Goal: Task Accomplishment & Management: Use online tool/utility

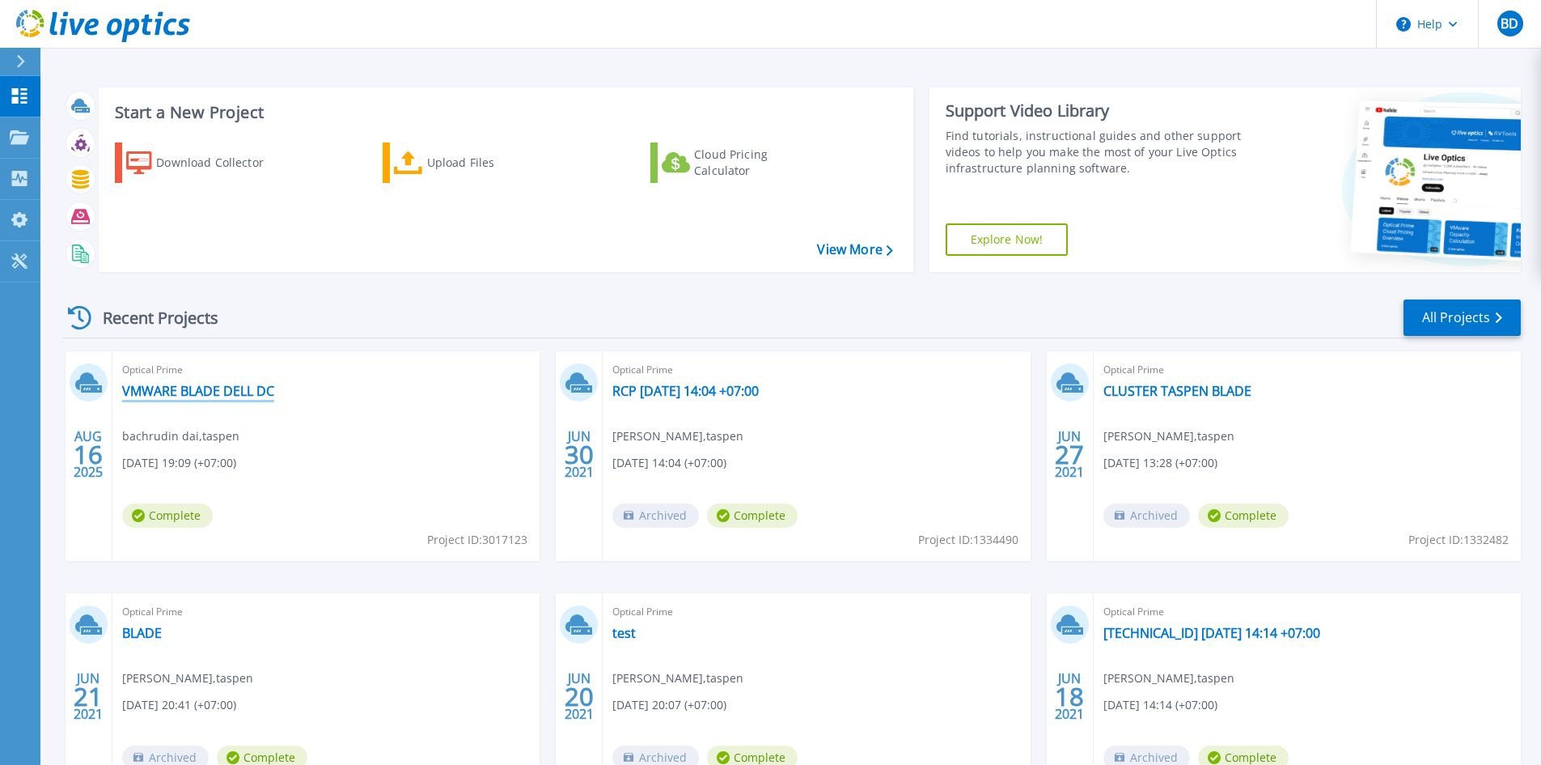
click at [267, 384] on link "VMWARE BLADE DELL DC" at bounding box center [198, 391] width 152 height 16
click at [447, 151] on div "Upload Files" at bounding box center [491, 162] width 129 height 32
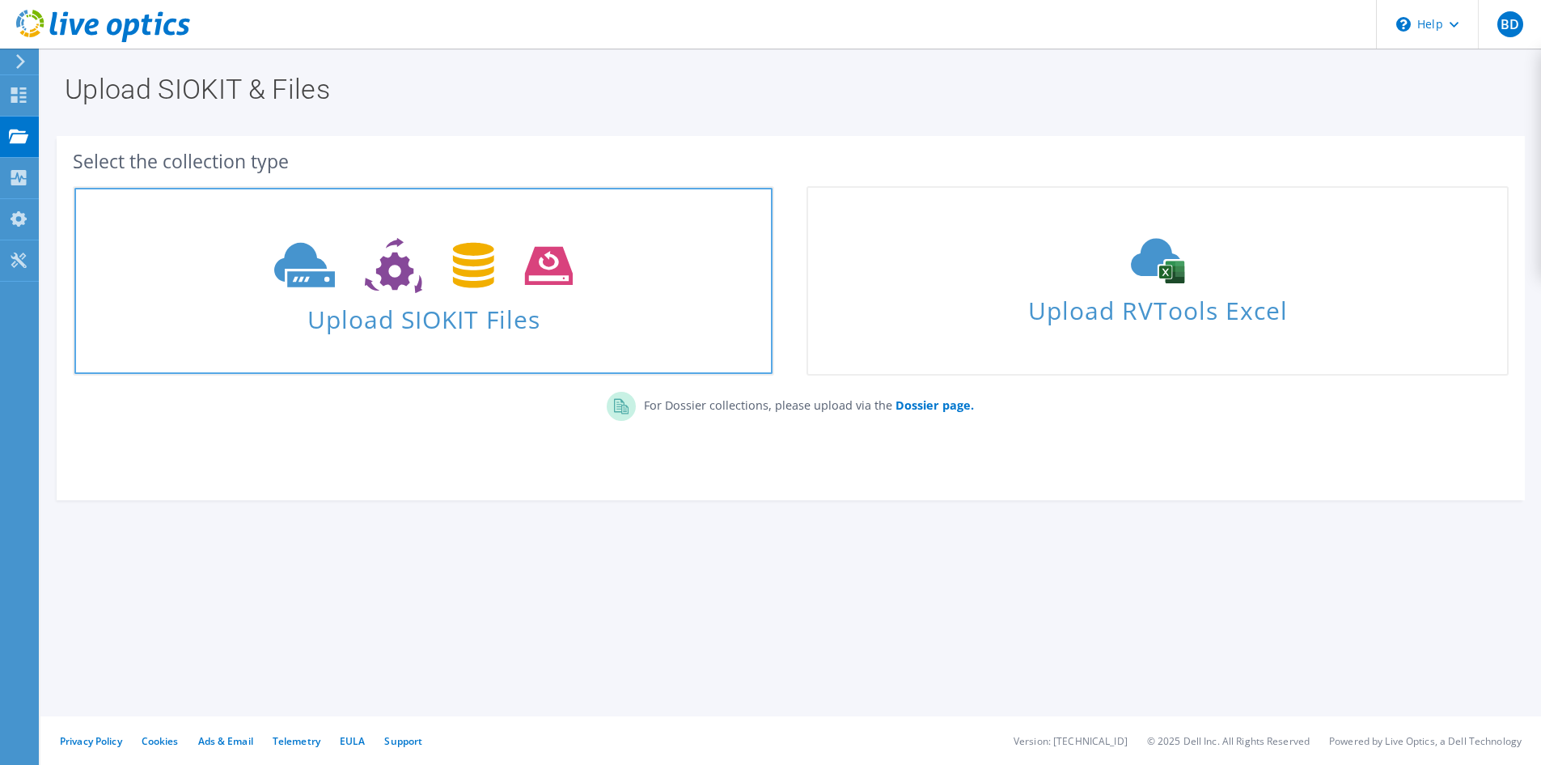
click at [464, 324] on span "Upload SIOKIT Files" at bounding box center [423, 314] width 698 height 35
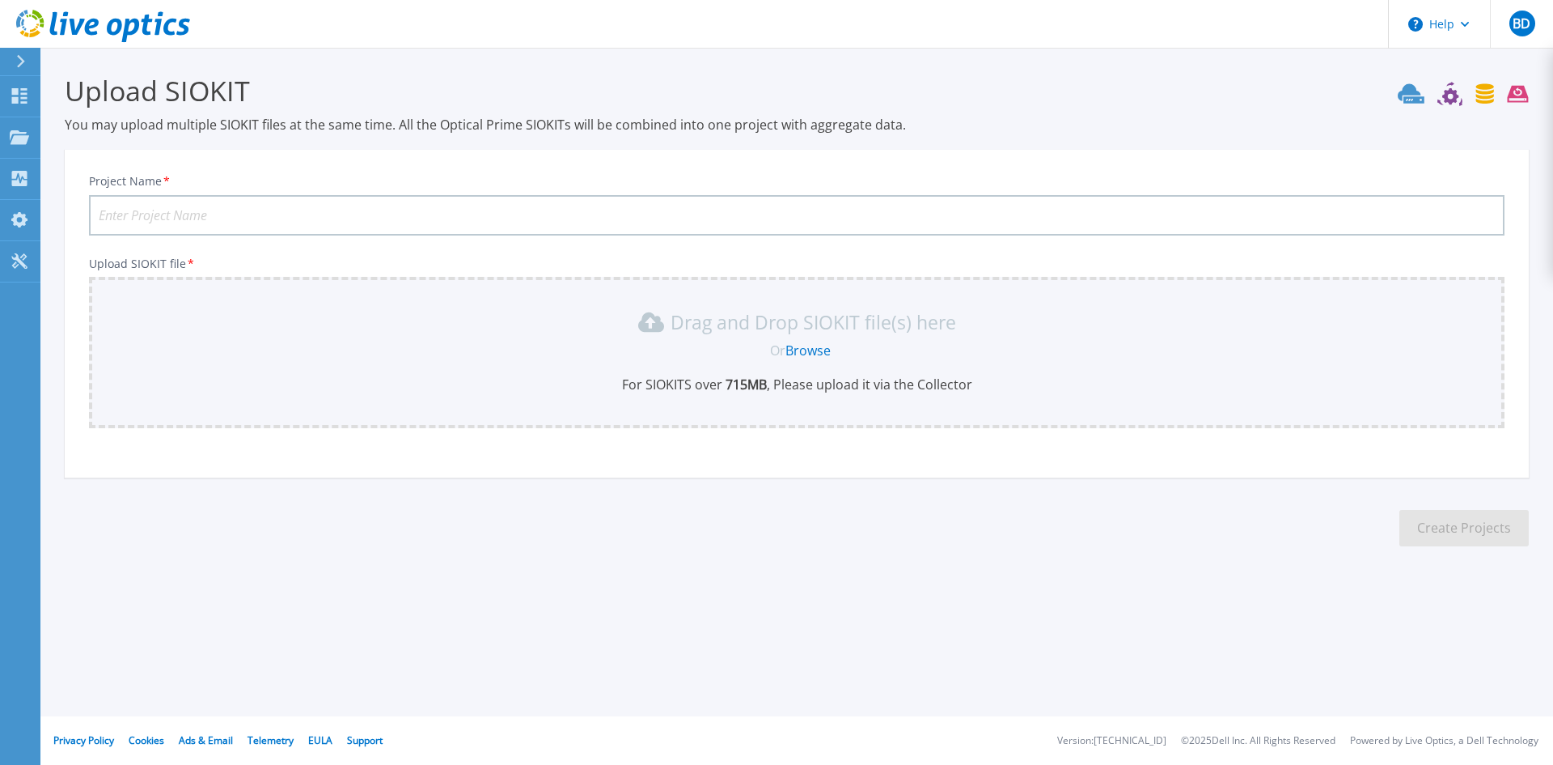
click at [350, 213] on input "Project Name *" at bounding box center [797, 215] width 1416 height 40
type input "VMWARE BLADE DELL DC NEW"
click at [357, 379] on p "For SIOKITS over 715 MB , Please upload it via the Collector" at bounding box center [797, 384] width 1396 height 18
click at [799, 354] on link "Browse" at bounding box center [808, 350] width 45 height 18
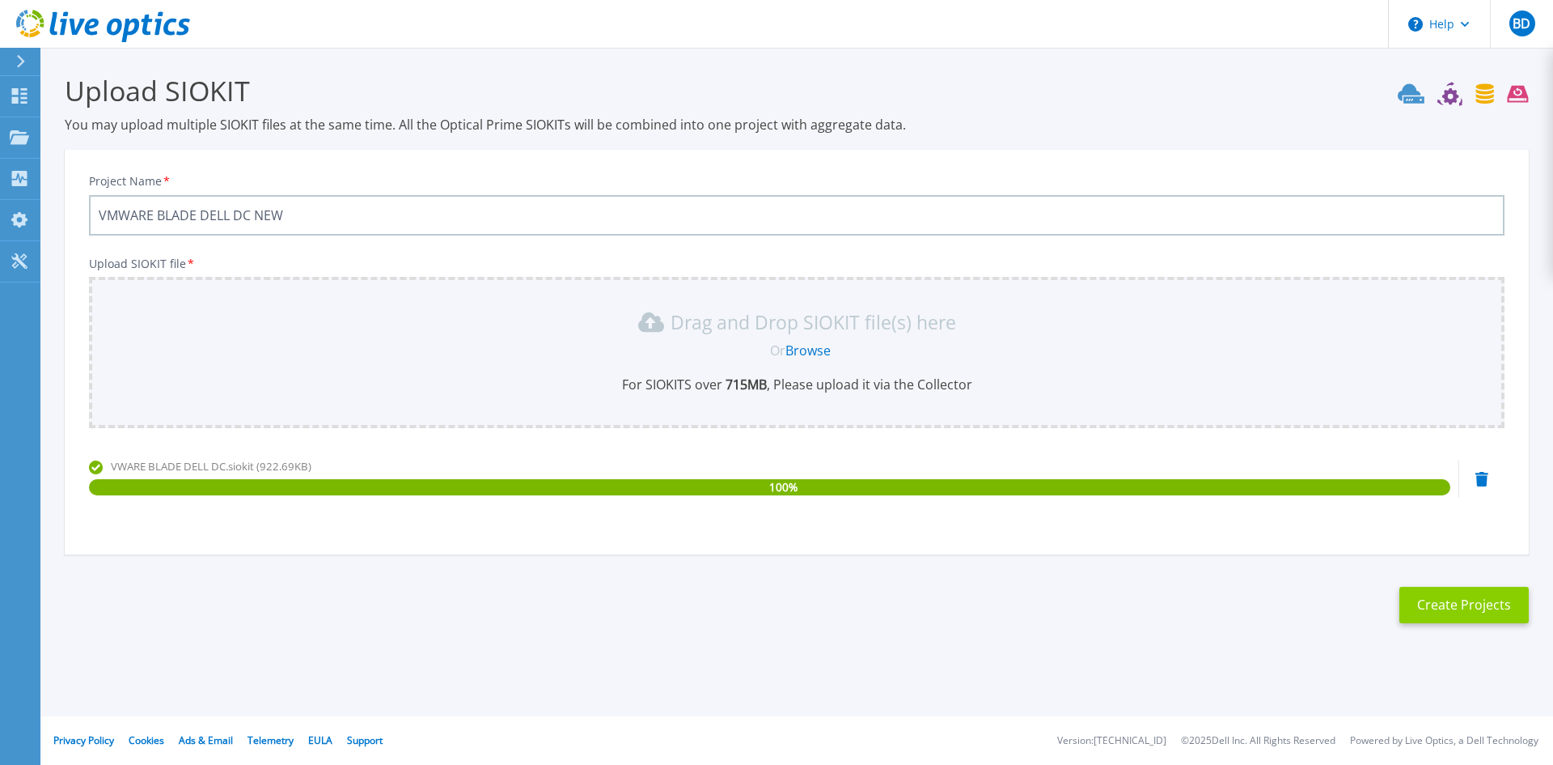
click at [1423, 597] on button "Create Projects" at bounding box center [1464, 605] width 129 height 36
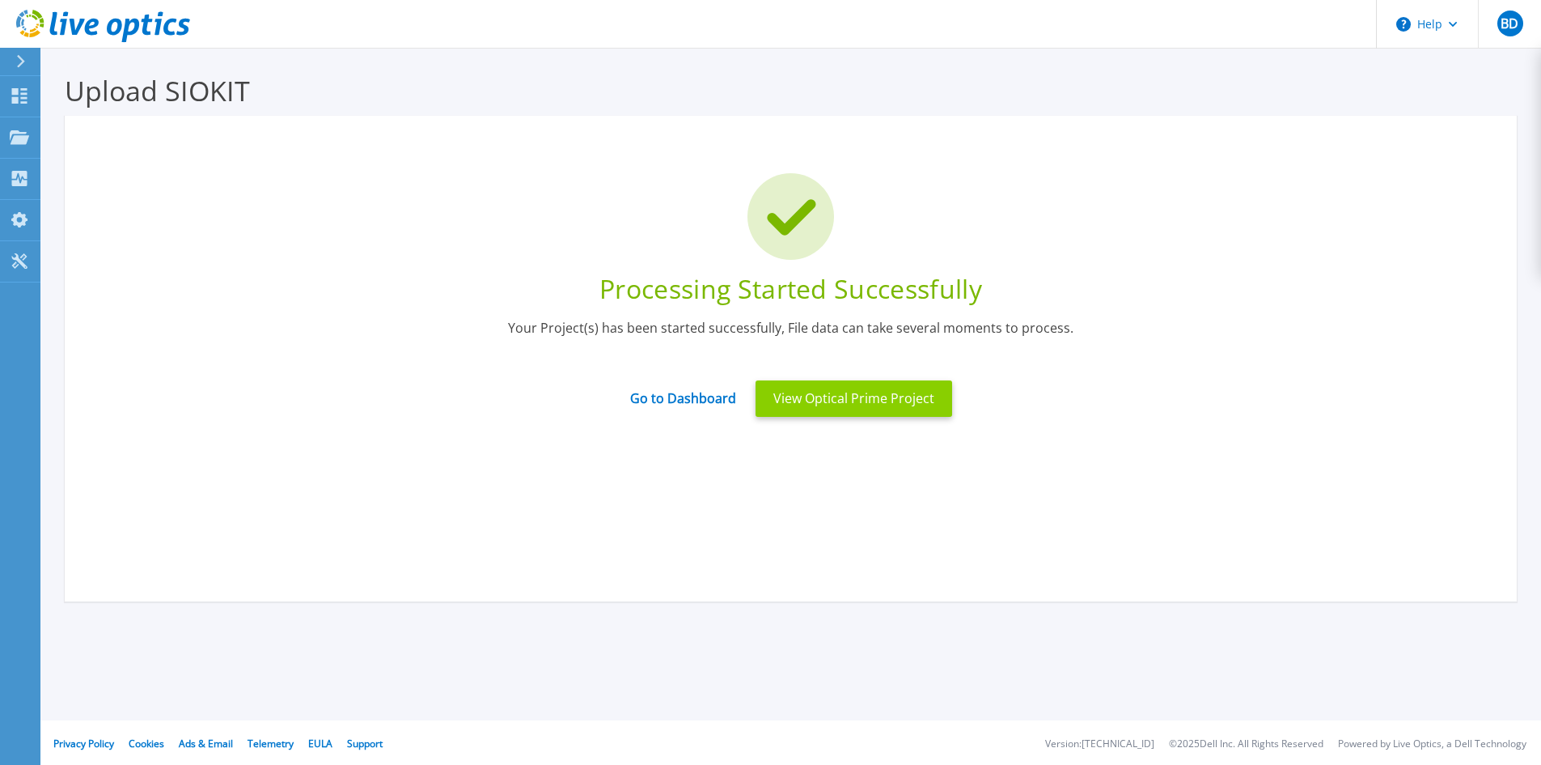
click at [825, 385] on button "View Optical Prime Project" at bounding box center [854, 398] width 197 height 36
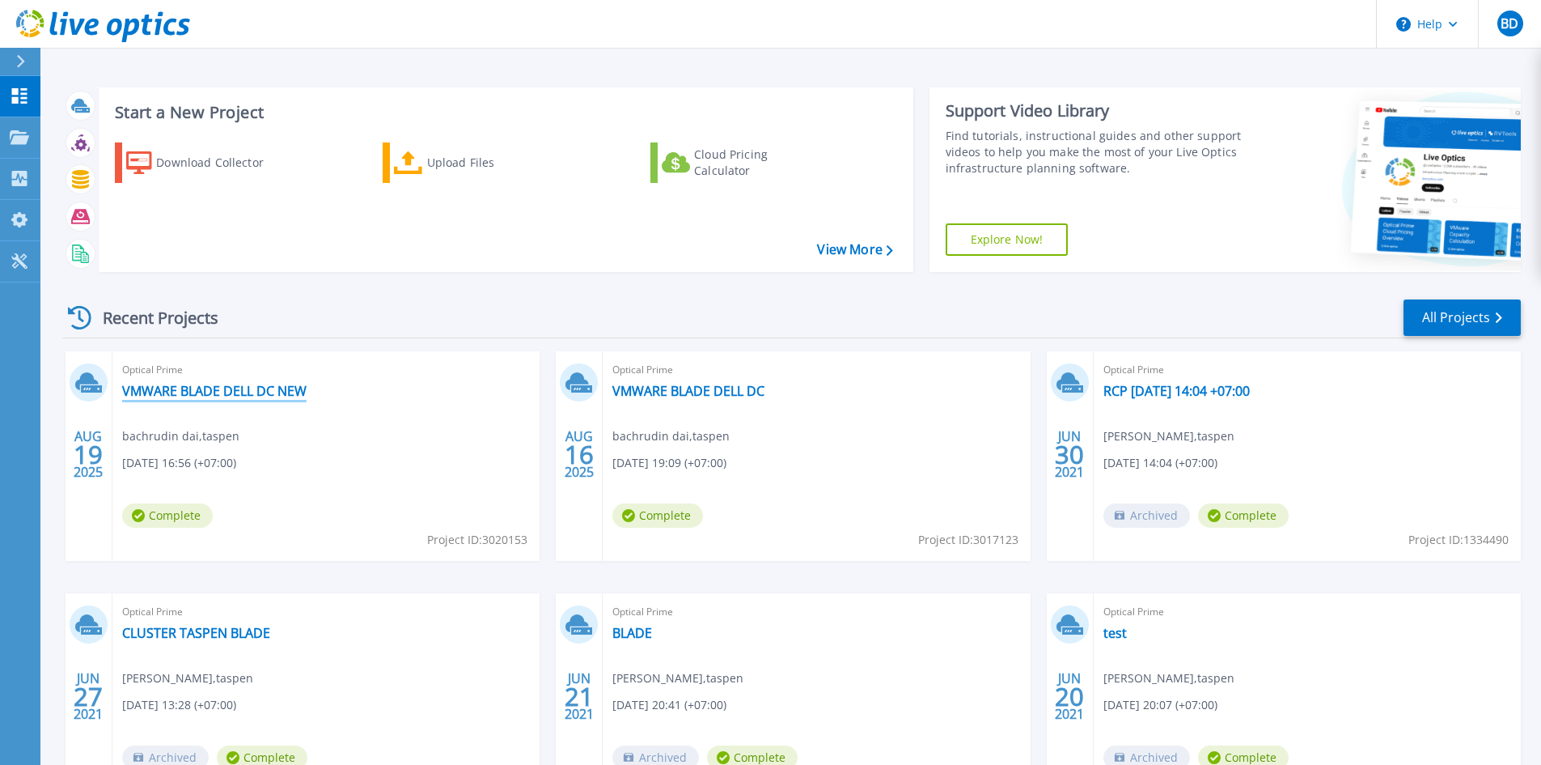
click at [238, 396] on link "VMWARE BLADE DELL DC NEW" at bounding box center [214, 391] width 184 height 16
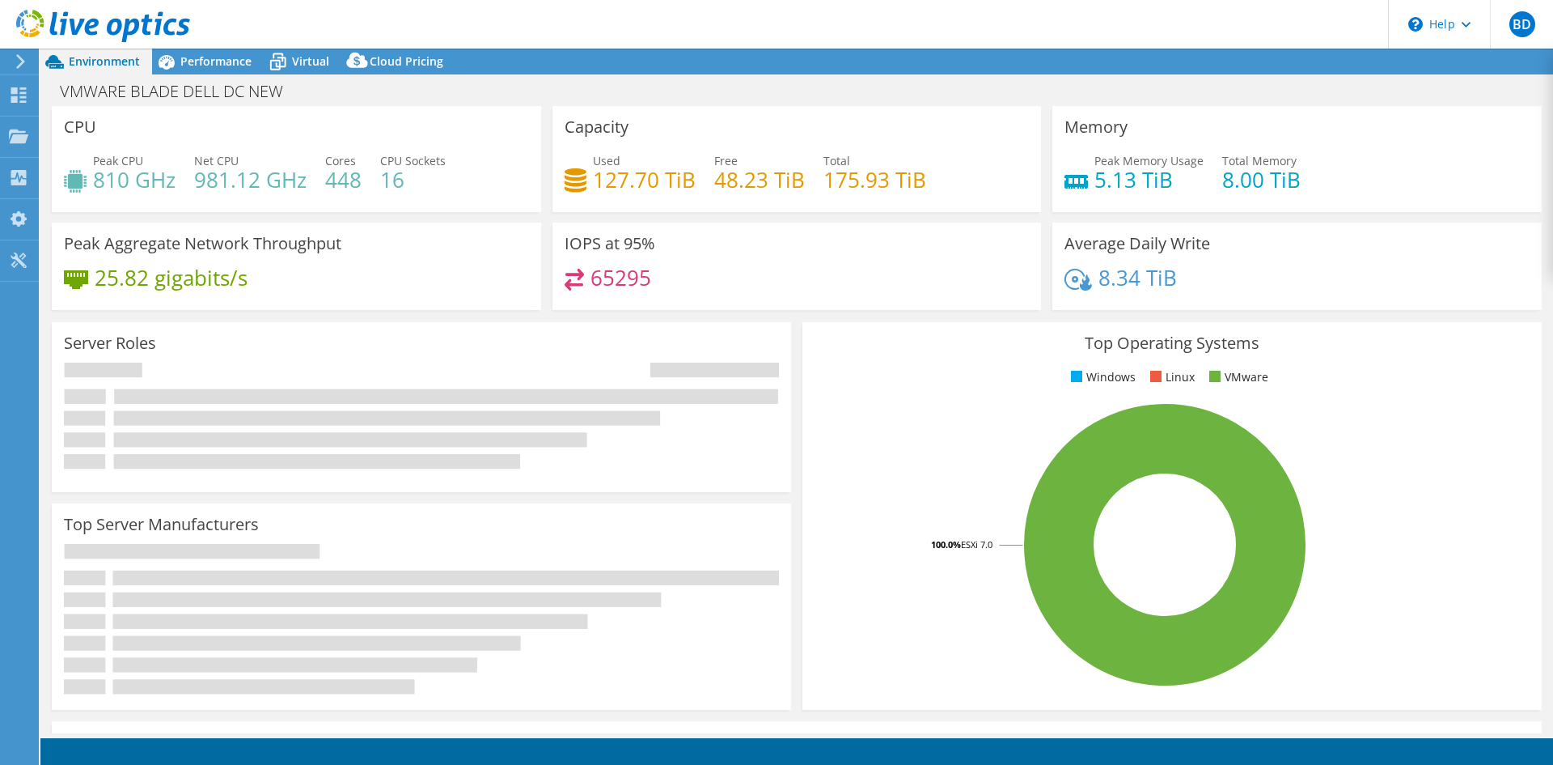
select select "USD"
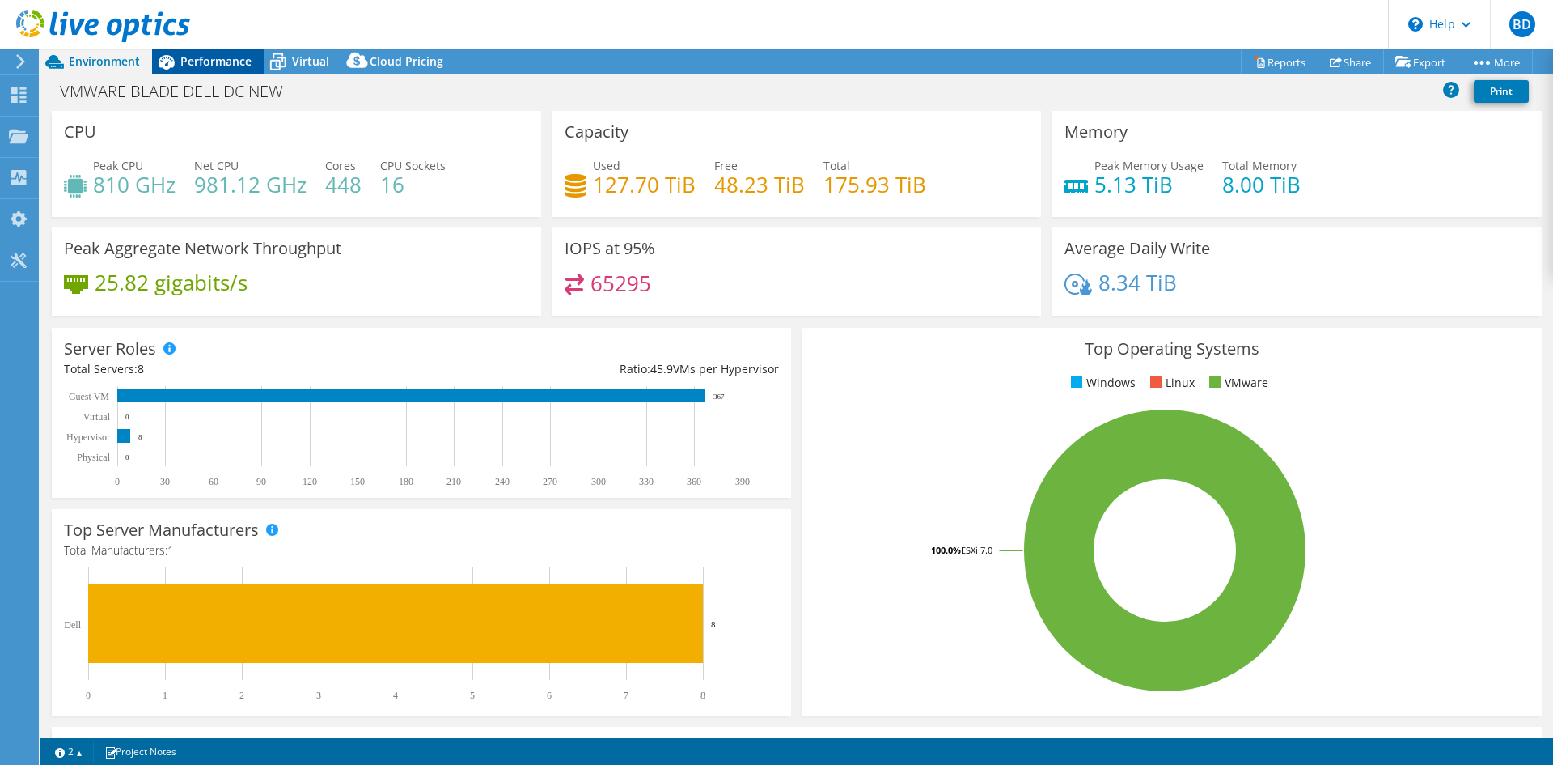
click at [231, 64] on span "Performance" at bounding box center [215, 60] width 71 height 15
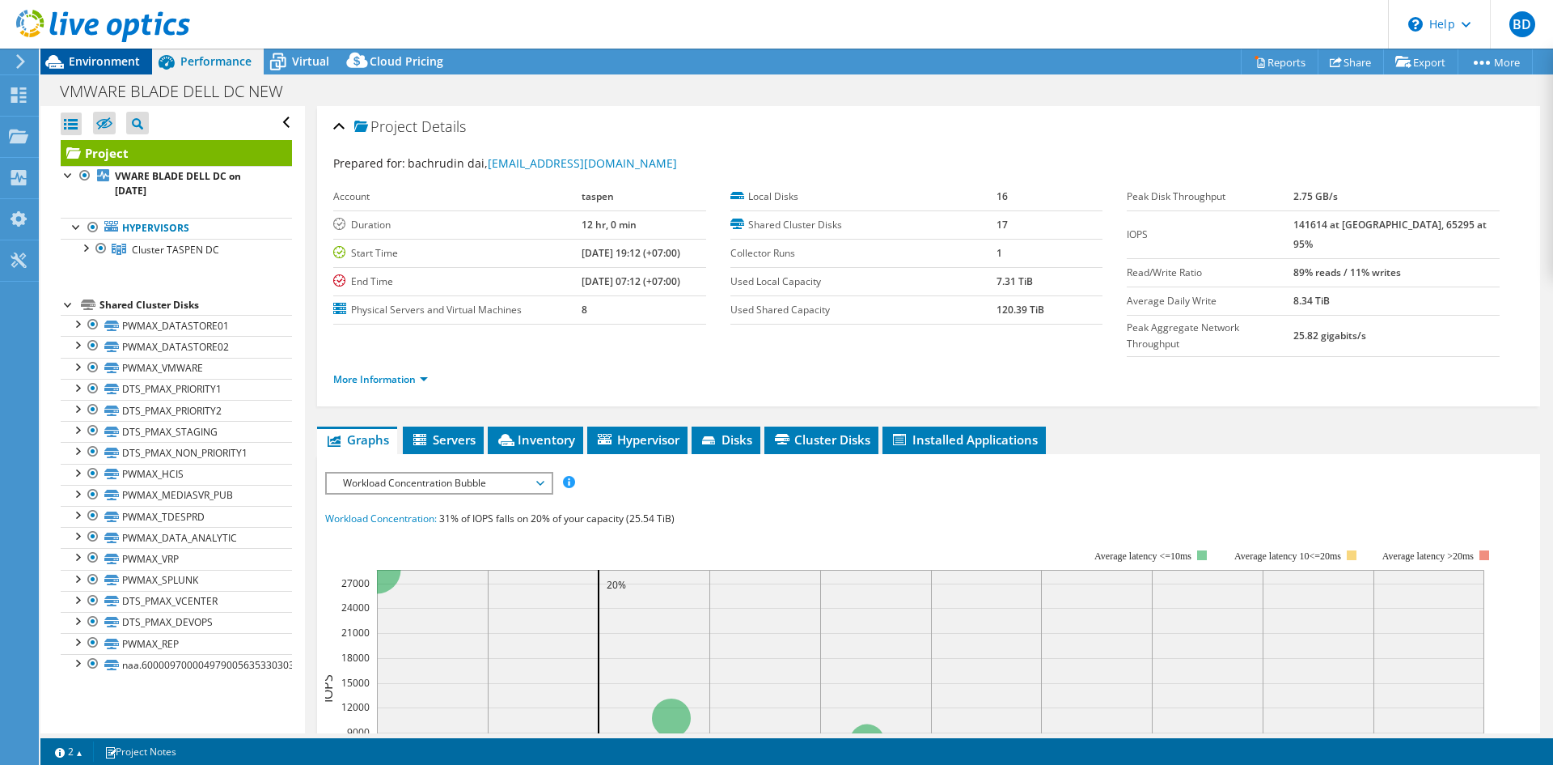
click at [108, 64] on span "Environment" at bounding box center [104, 60] width 71 height 15
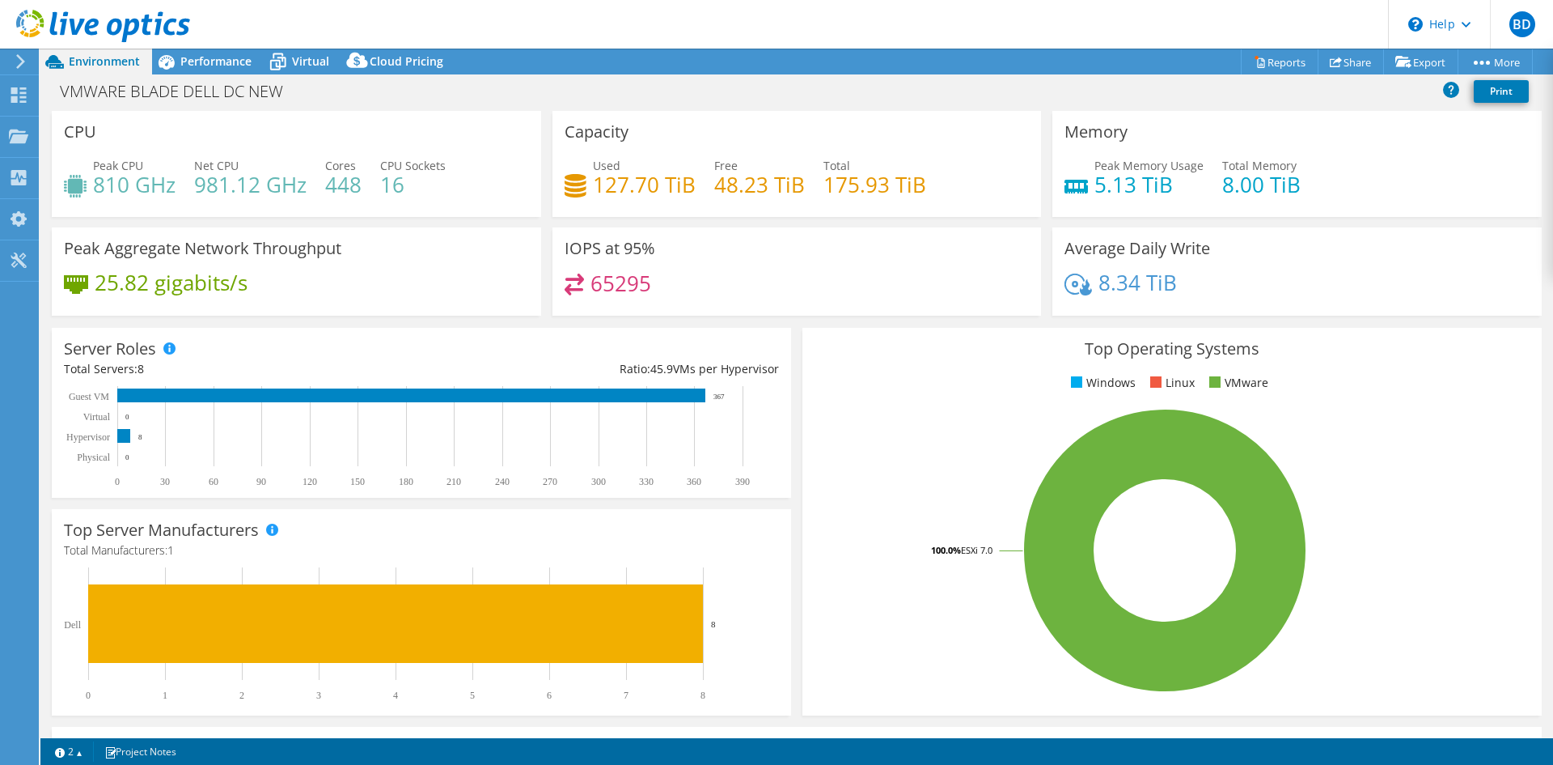
click at [361, 282] on div "25.82 gigabits/s" at bounding box center [296, 290] width 465 height 34
